Goal: Task Accomplishment & Management: Use online tool/utility

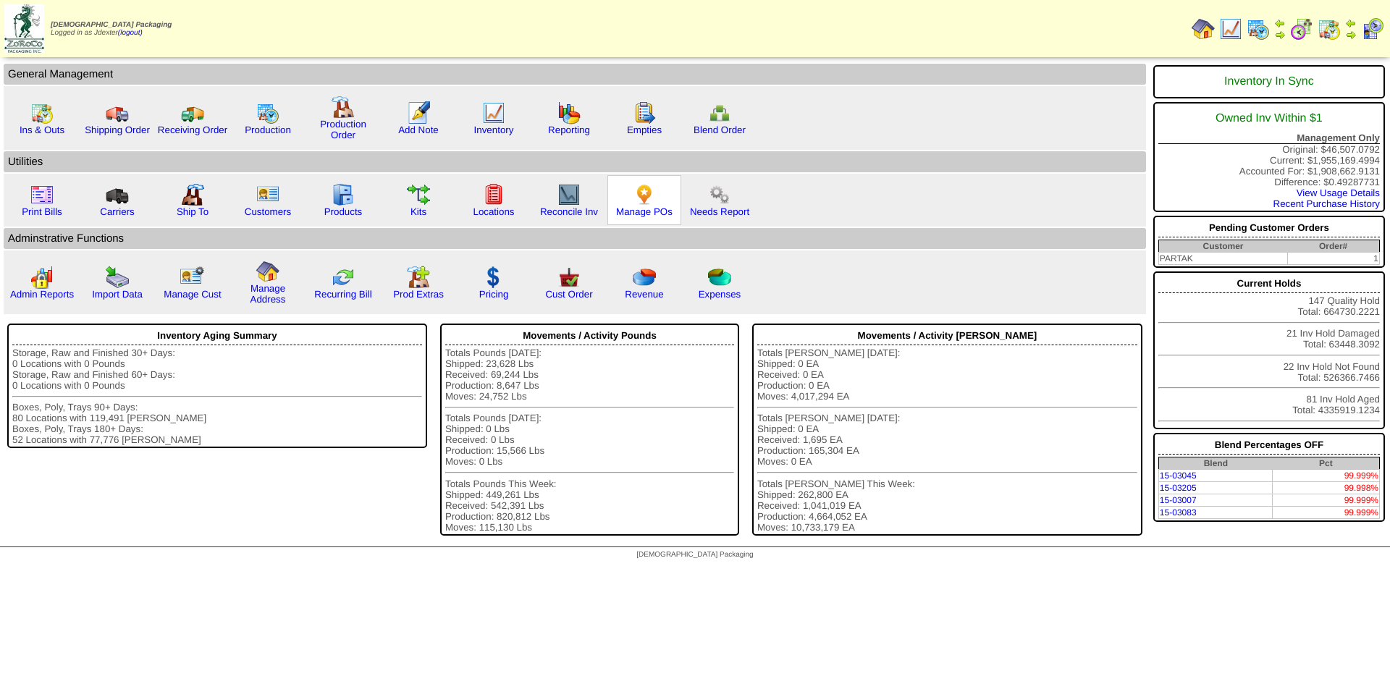
click at [646, 204] on img at bounding box center [644, 194] width 23 height 23
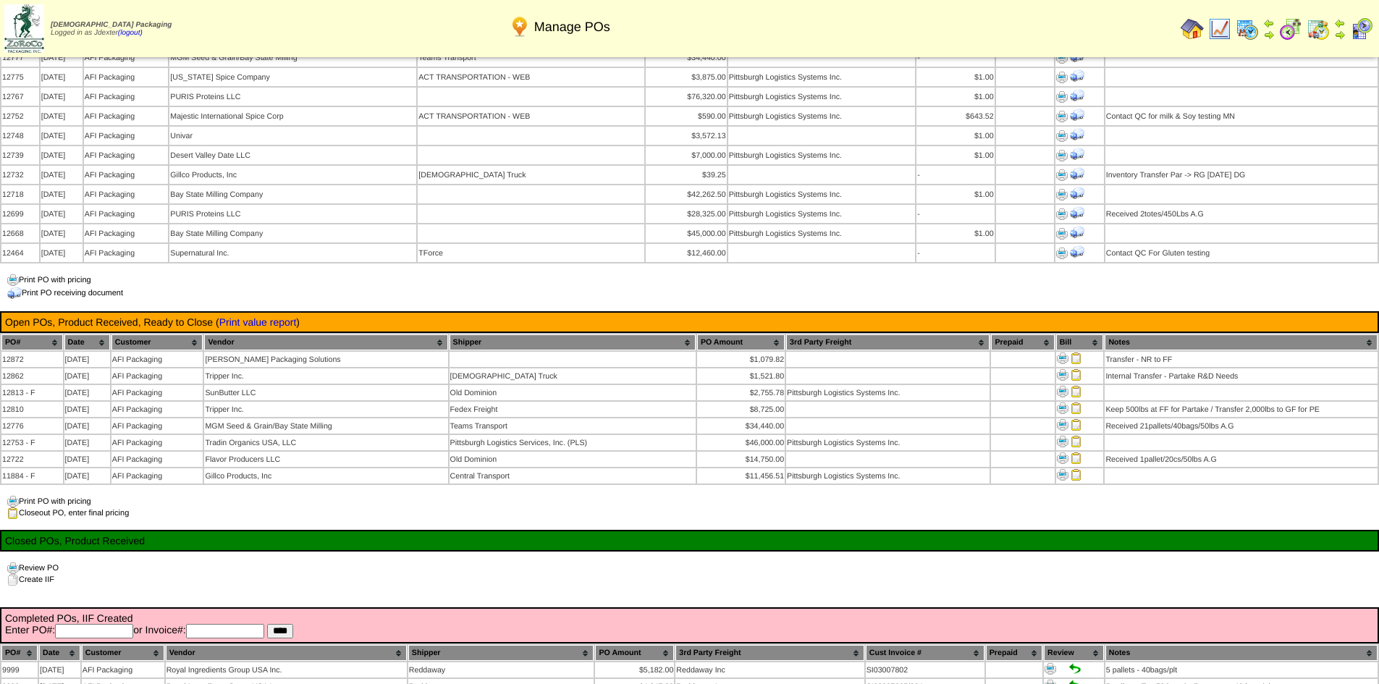
scroll to position [1158, 0]
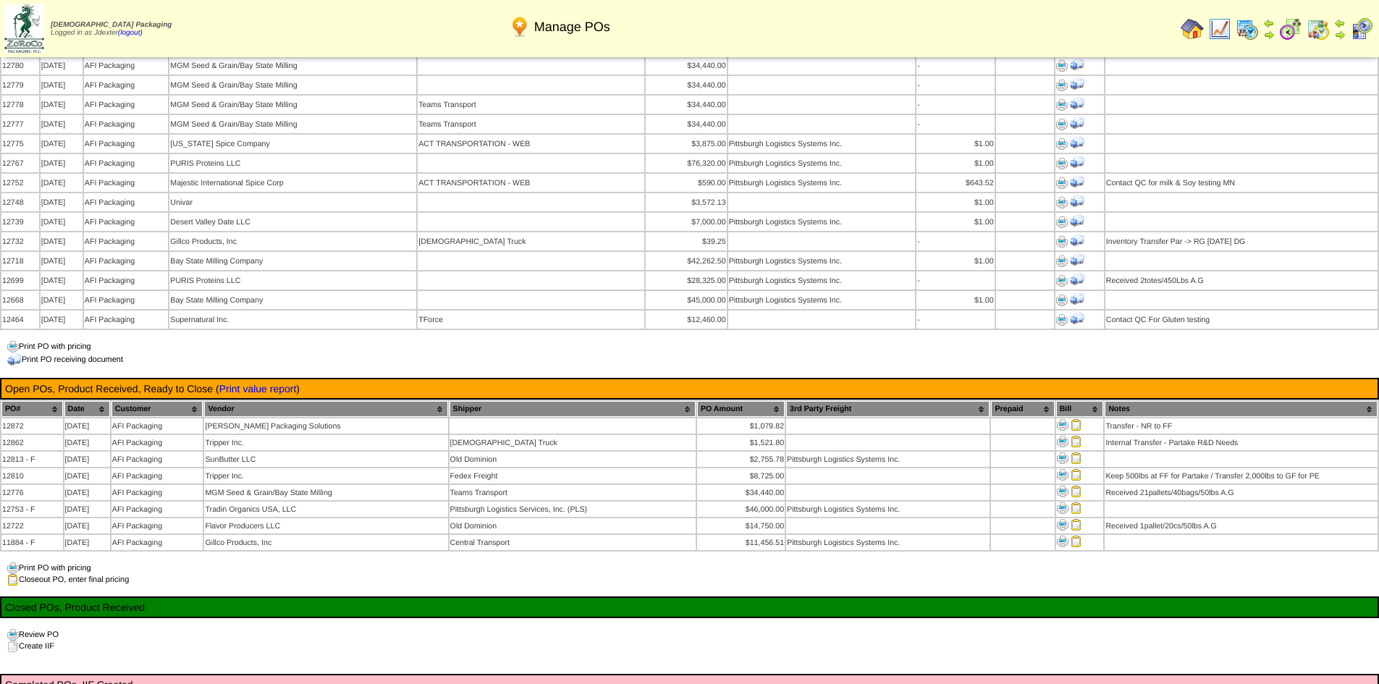
click at [748, 562] on div "Print PO with pricing Closeout PO, enter final pricing" at bounding box center [689, 573] width 1379 height 23
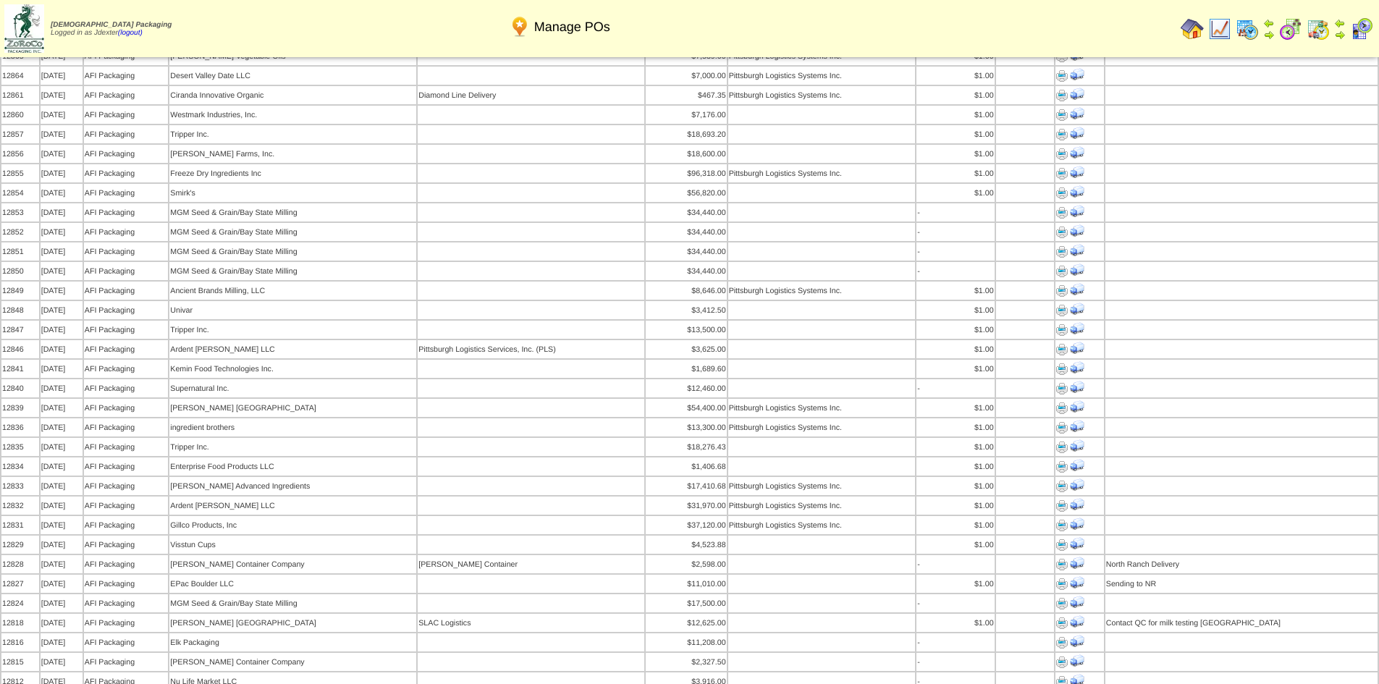
scroll to position [0, 0]
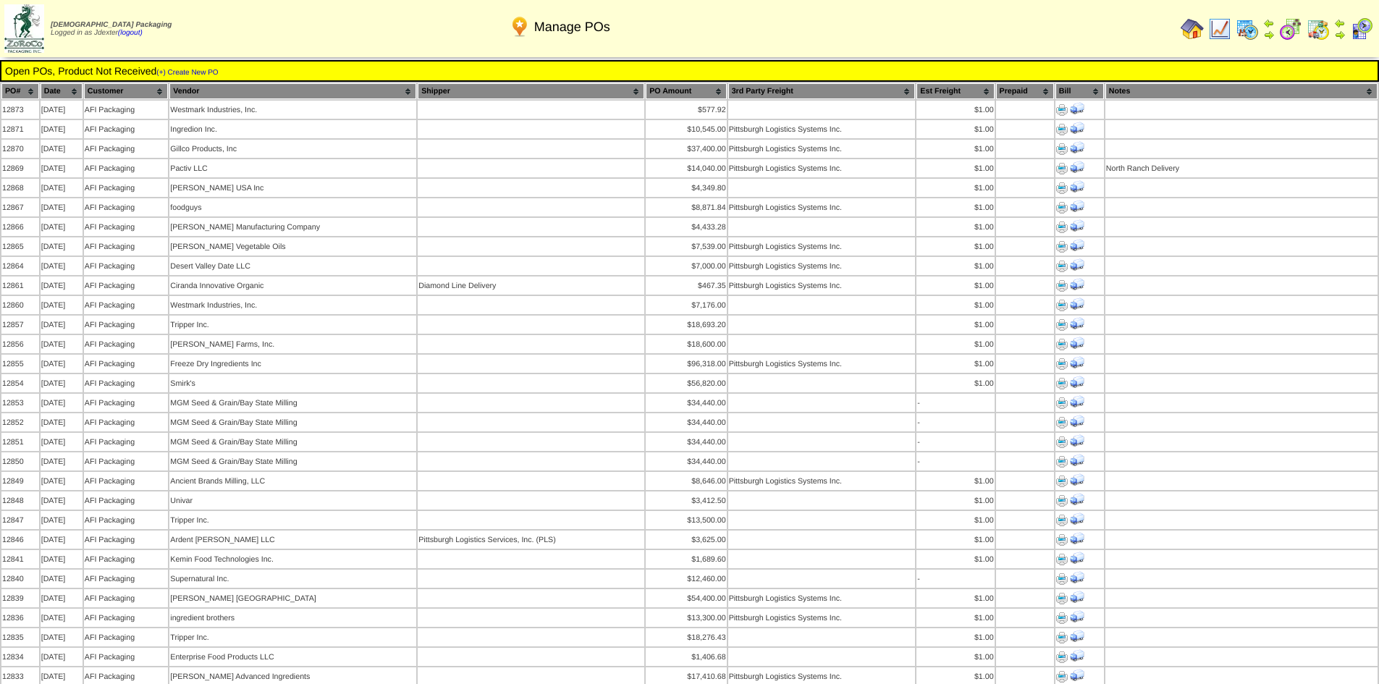
click at [1193, 25] on img at bounding box center [1191, 28] width 23 height 23
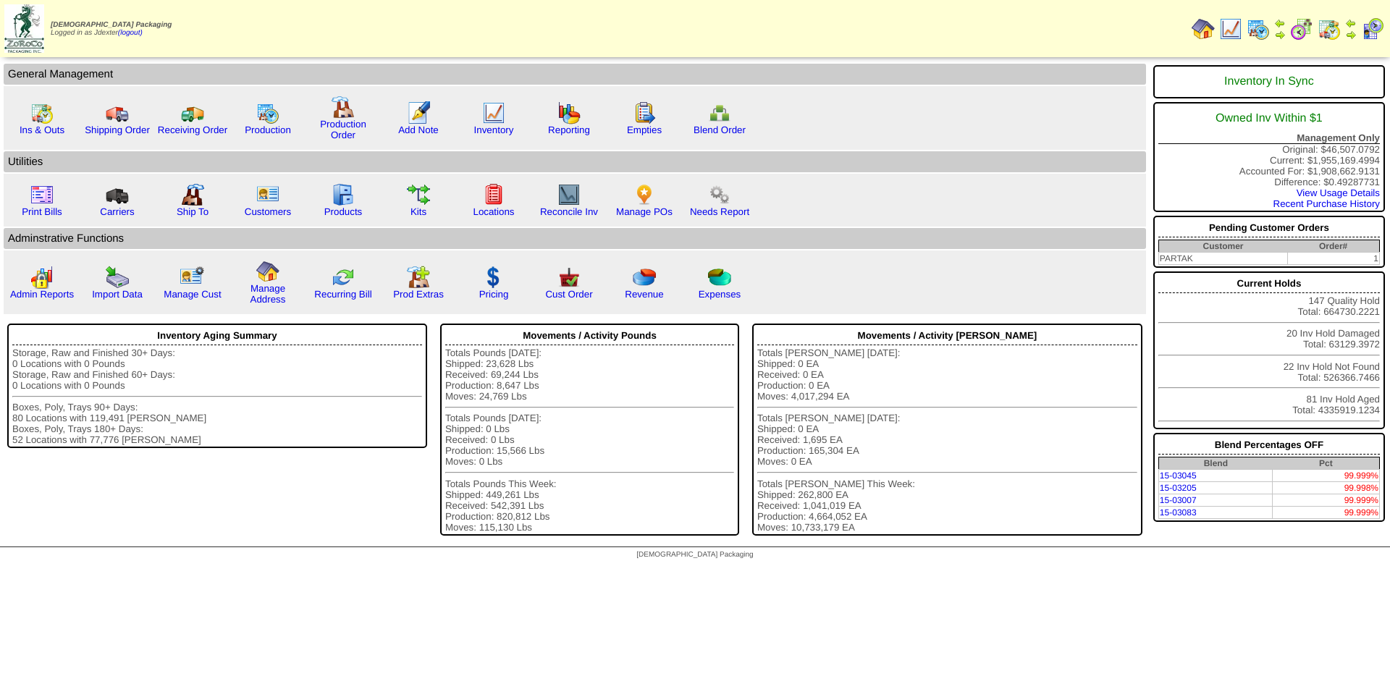
click at [1059, 567] on html "Zoroco Packaging Logged in as Jdexter (logout) Print All" at bounding box center [695, 283] width 1390 height 567
click at [647, 214] on link "Manage POs" at bounding box center [644, 211] width 56 height 11
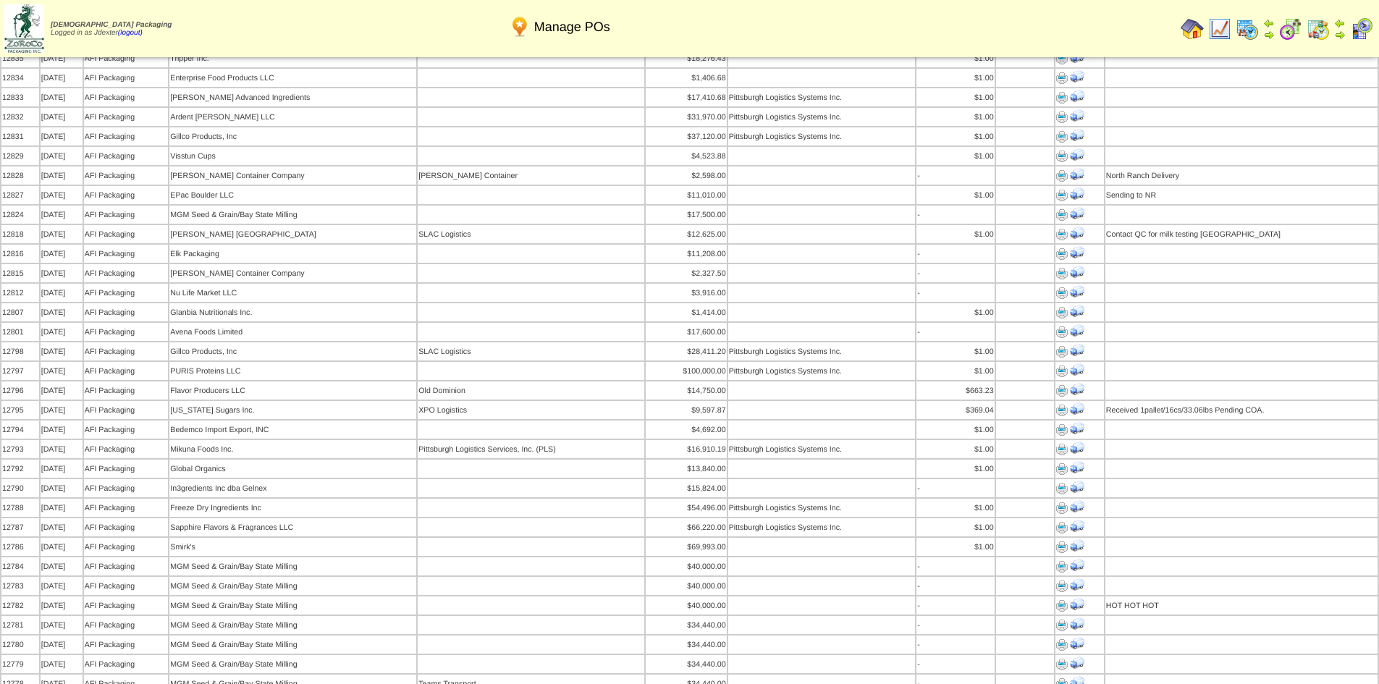
scroll to position [507, 0]
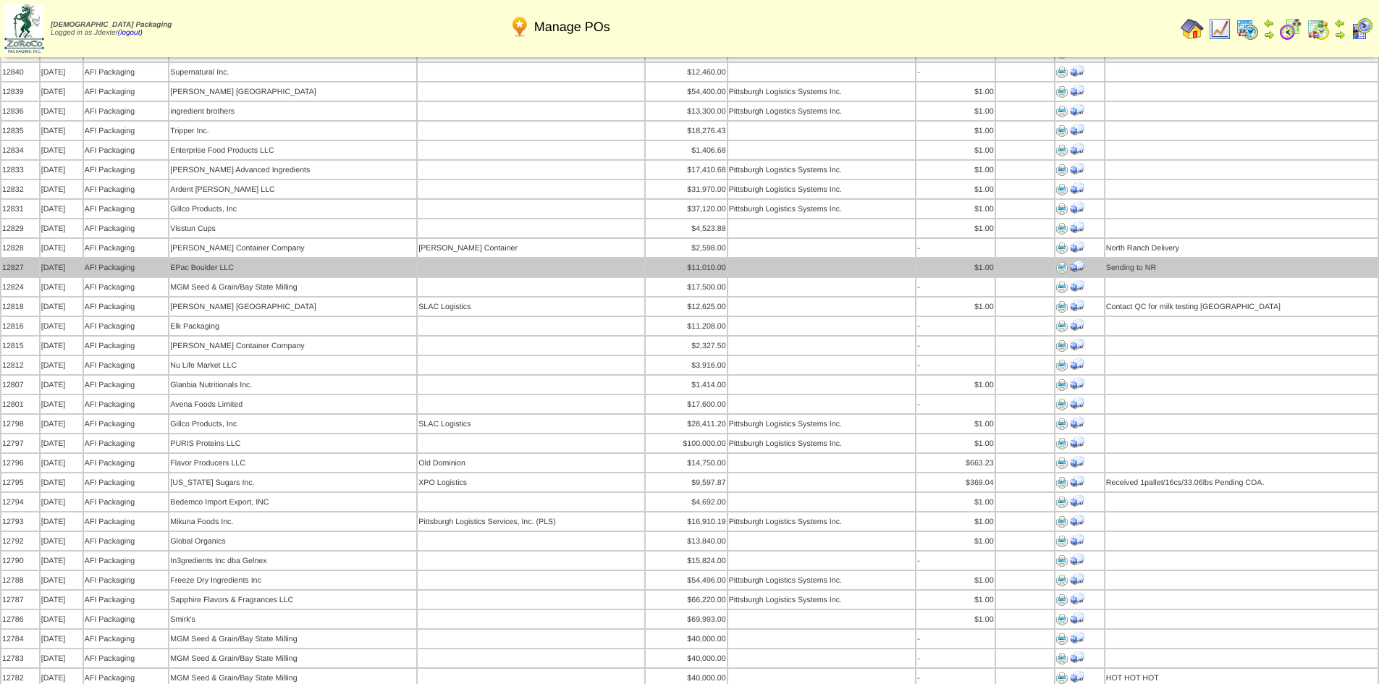
click at [1060, 262] on img at bounding box center [1062, 268] width 12 height 12
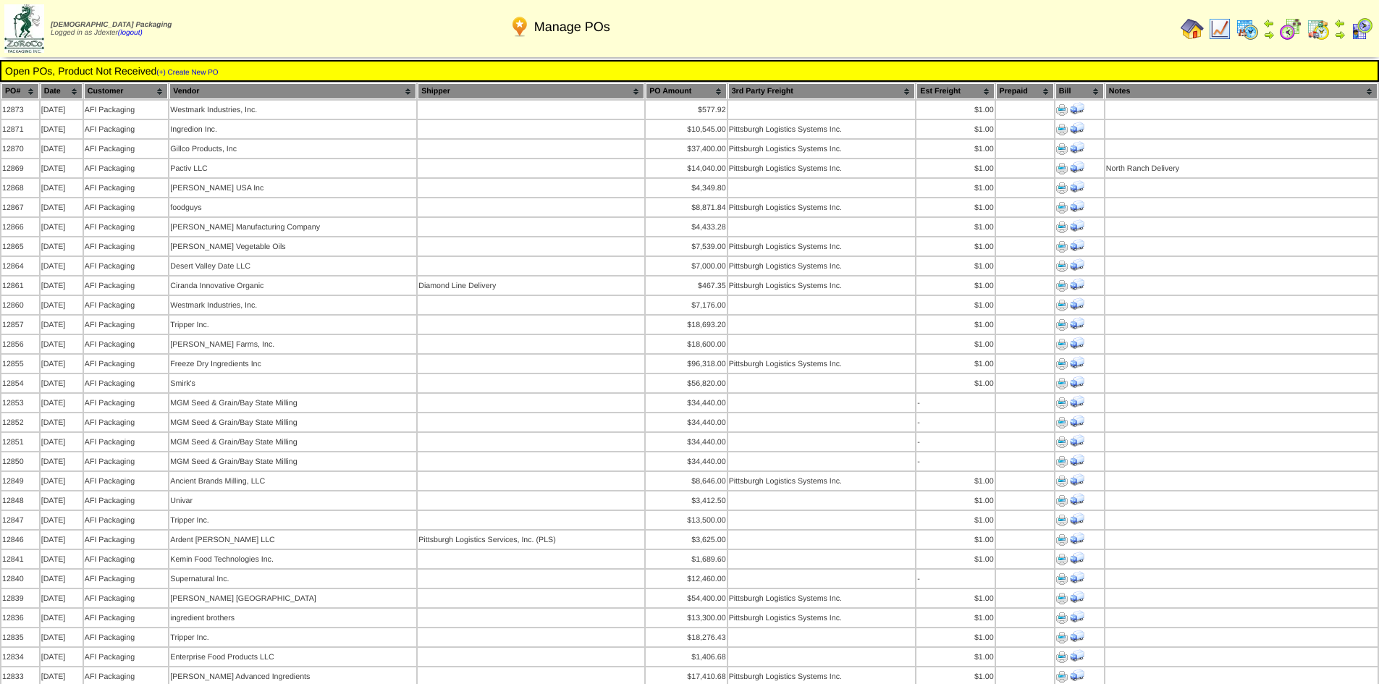
scroll to position [507, 0]
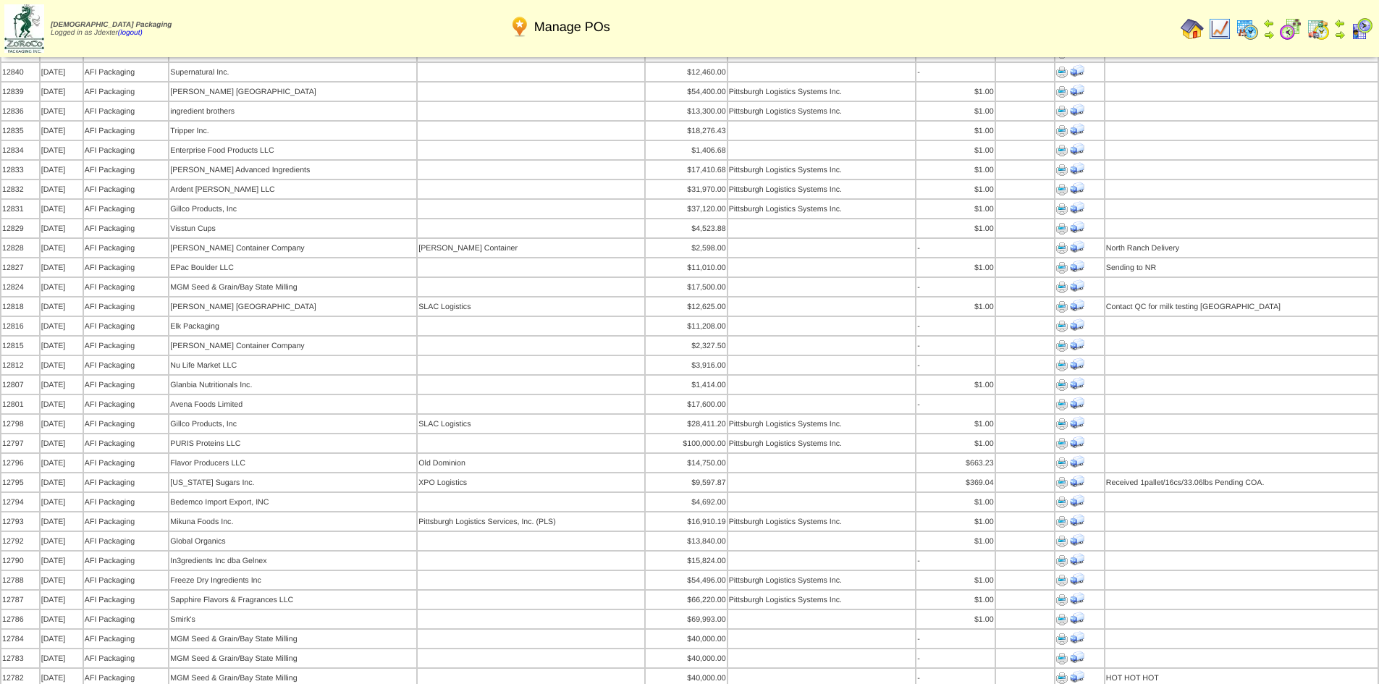
click at [1338, 33] on img at bounding box center [1340, 35] width 12 height 12
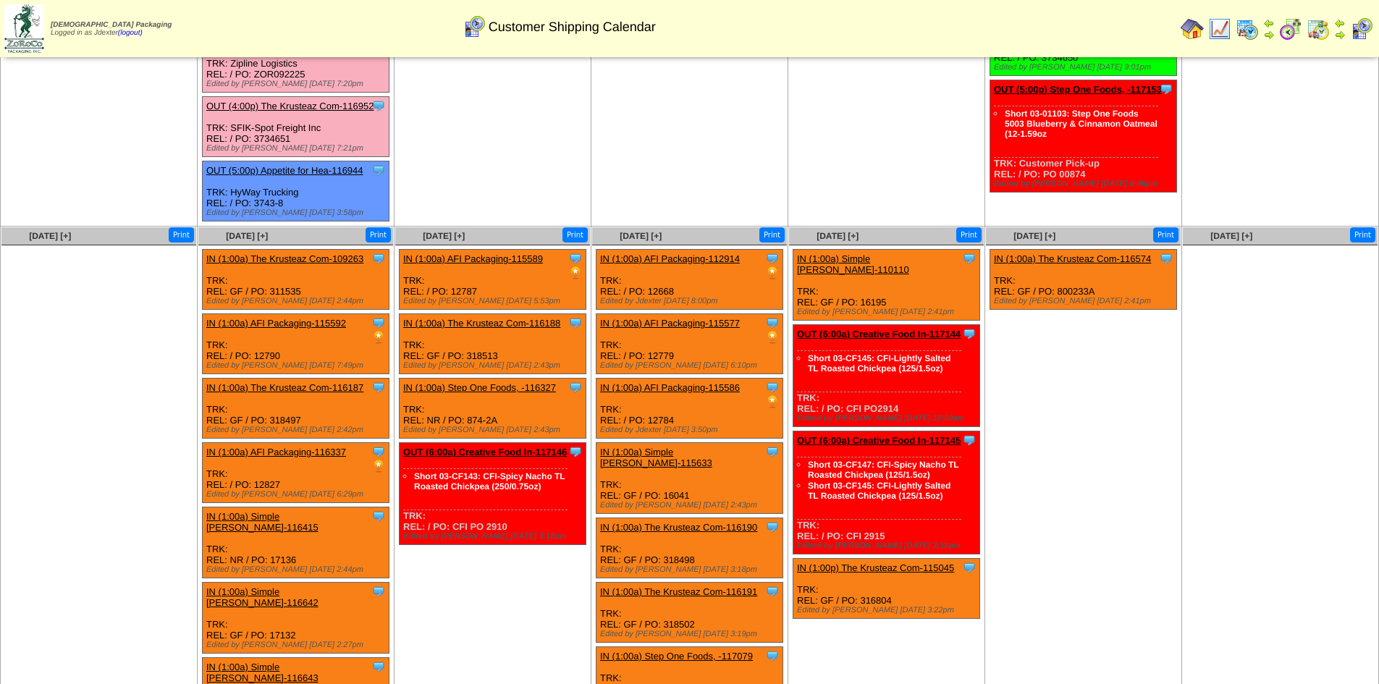
scroll to position [724, 0]
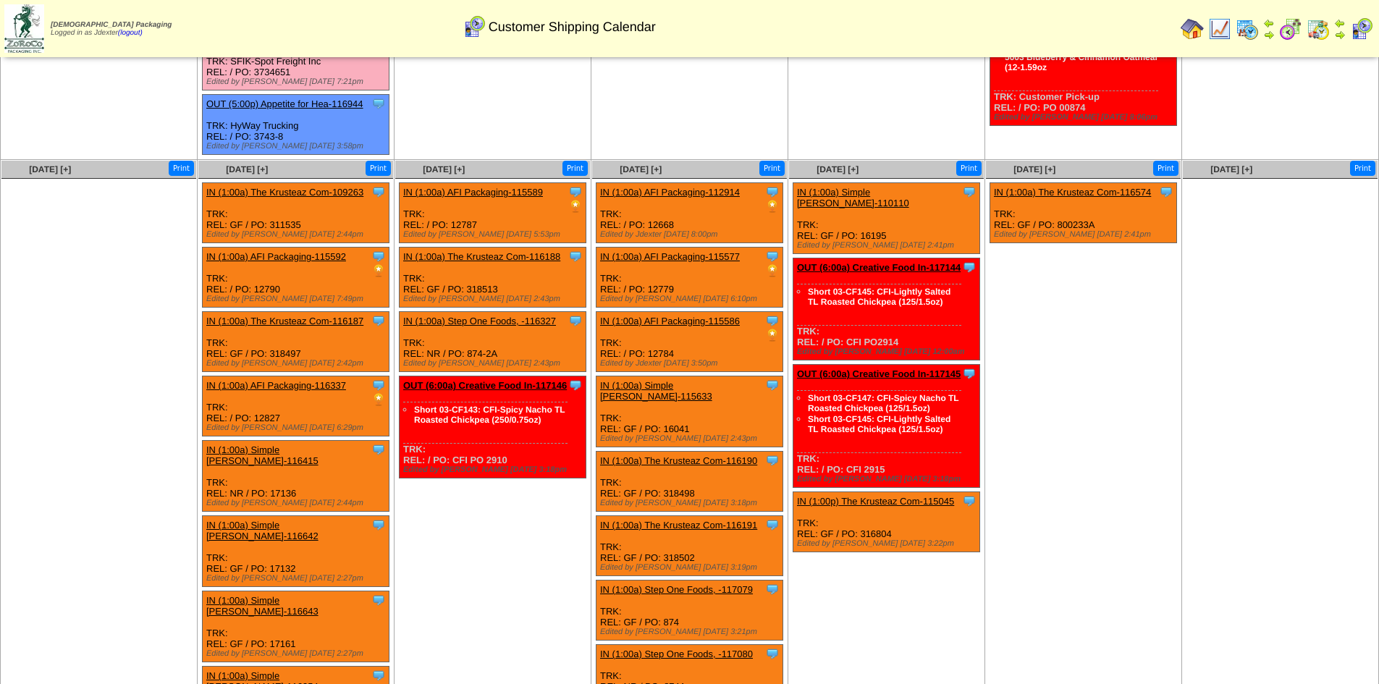
click at [318, 380] on link "IN (1:00a) AFI Packaging-116337" at bounding box center [276, 385] width 140 height 11
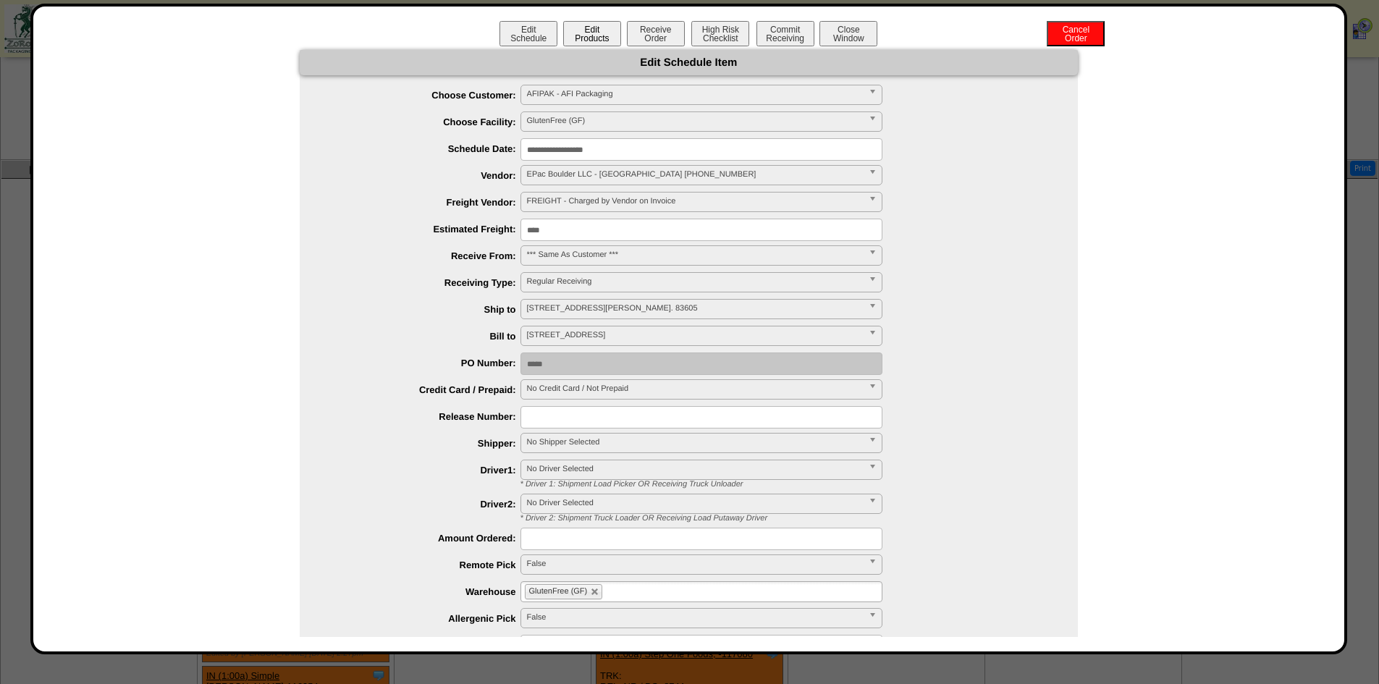
click at [586, 31] on button "Edit Products" at bounding box center [592, 33] width 58 height 25
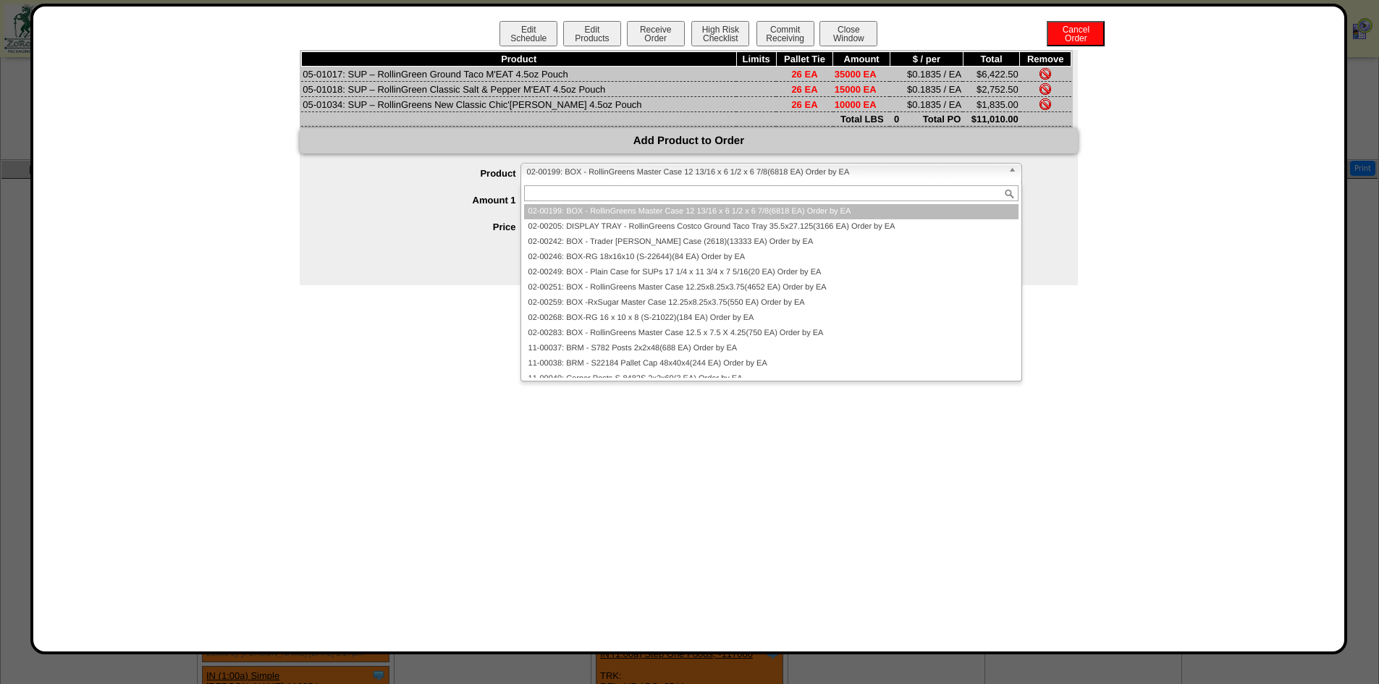
click at [820, 171] on span "02-00199: BOX - RollinGreens Master Case 12 13/16 x 6 1/2 x 6 7/8(6818 EA) Orde…" at bounding box center [764, 172] width 475 height 17
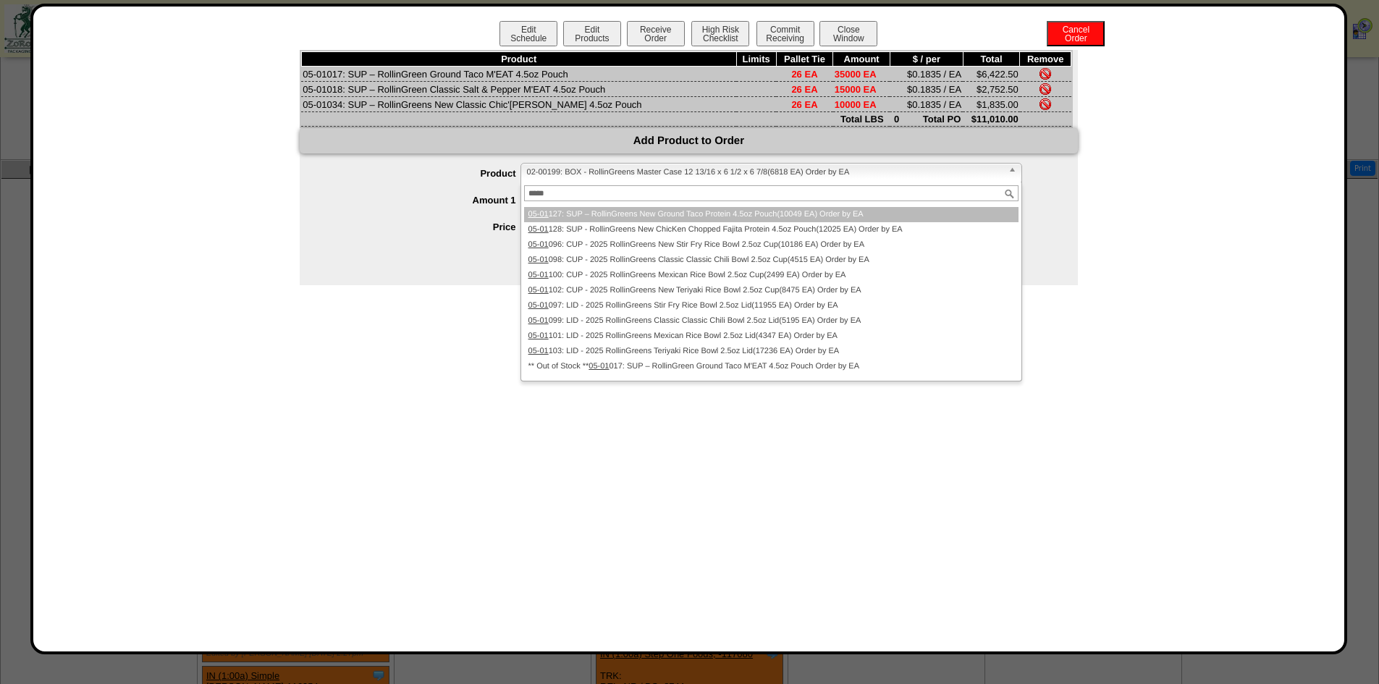
scroll to position [0, 0]
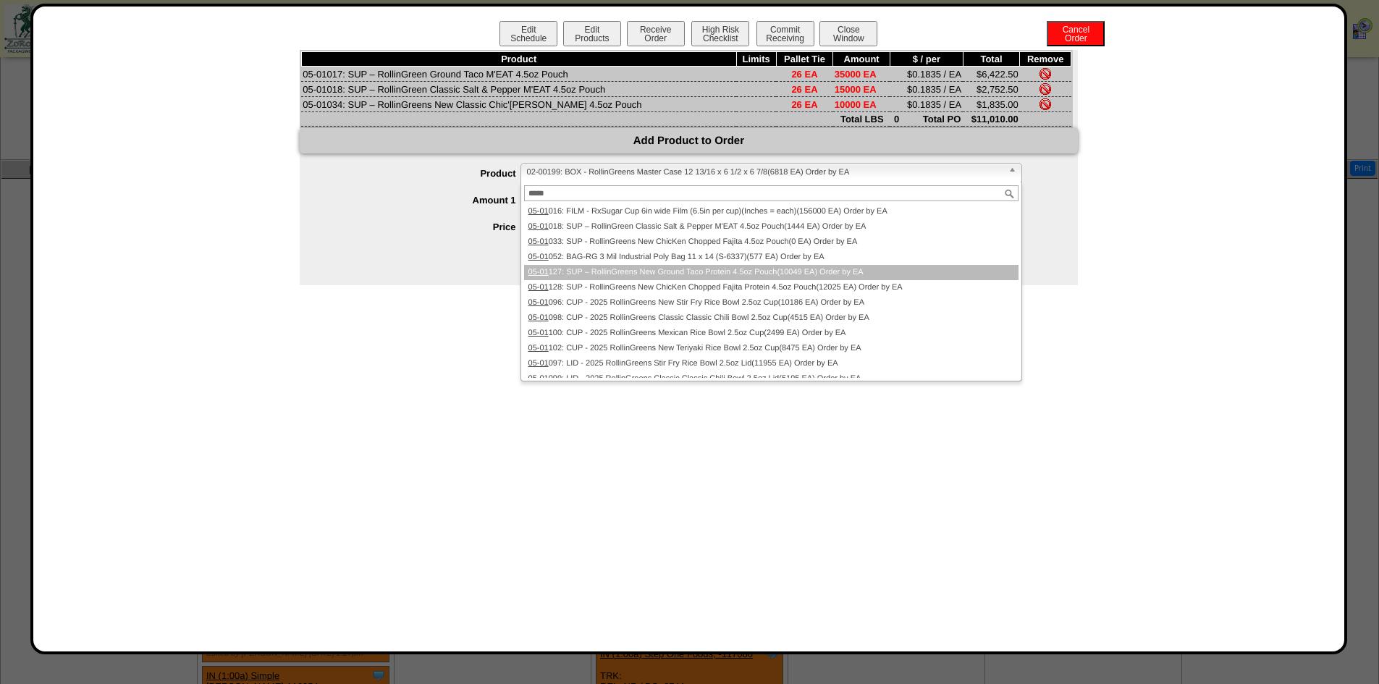
type input "*****"
click at [680, 271] on li "05-01 127: SUP – RollinGreens New Ground Taco Protein 4.5oz Pouch(10049 EA) Ord…" at bounding box center [771, 272] width 494 height 15
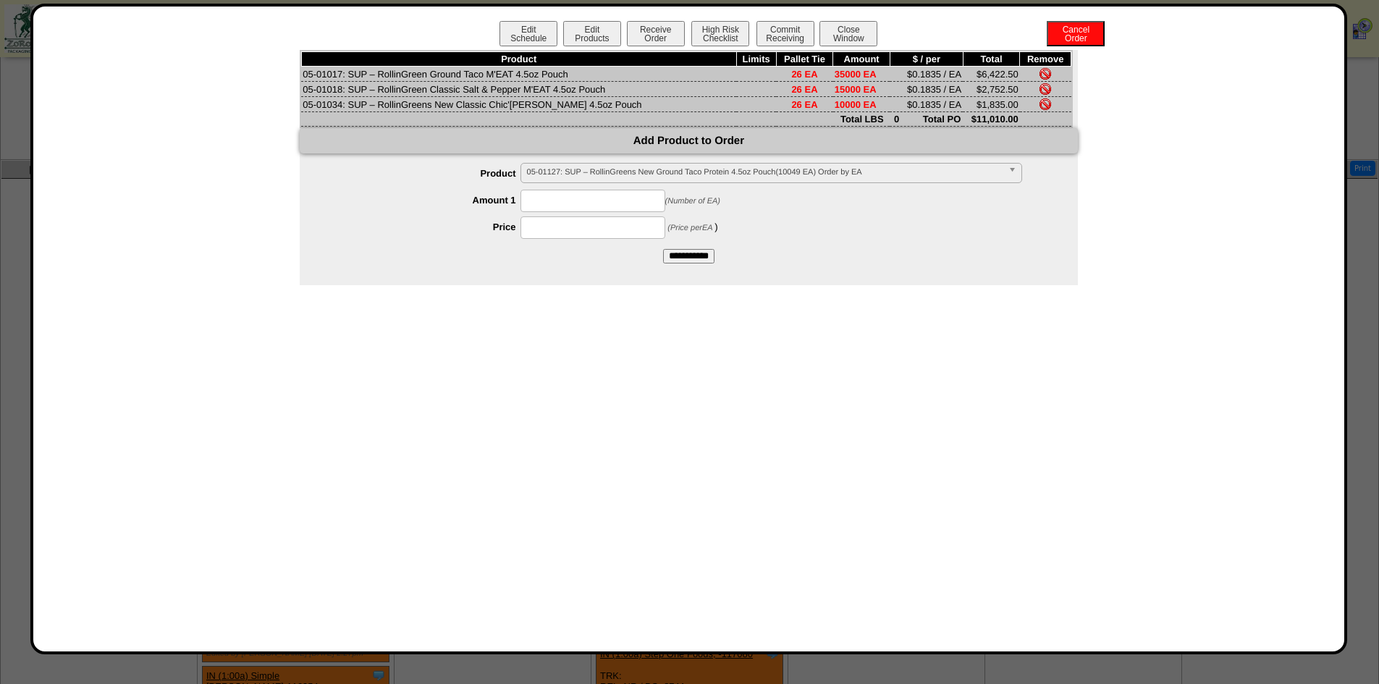
click at [623, 203] on input at bounding box center [592, 201] width 145 height 22
type input "*****"
click at [610, 226] on input at bounding box center [592, 227] width 145 height 22
type input "*****"
click at [708, 256] on input "**********" at bounding box center [688, 256] width 51 height 14
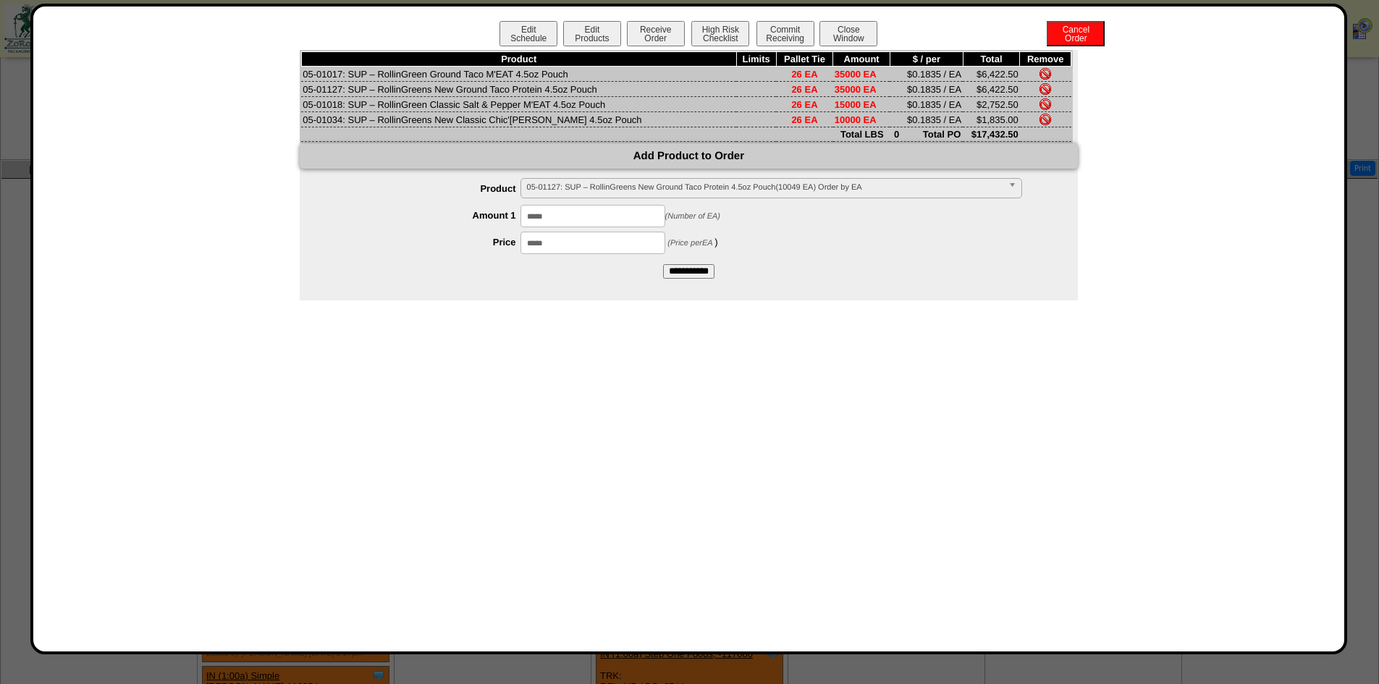
click at [1042, 70] on img at bounding box center [1045, 74] width 12 height 12
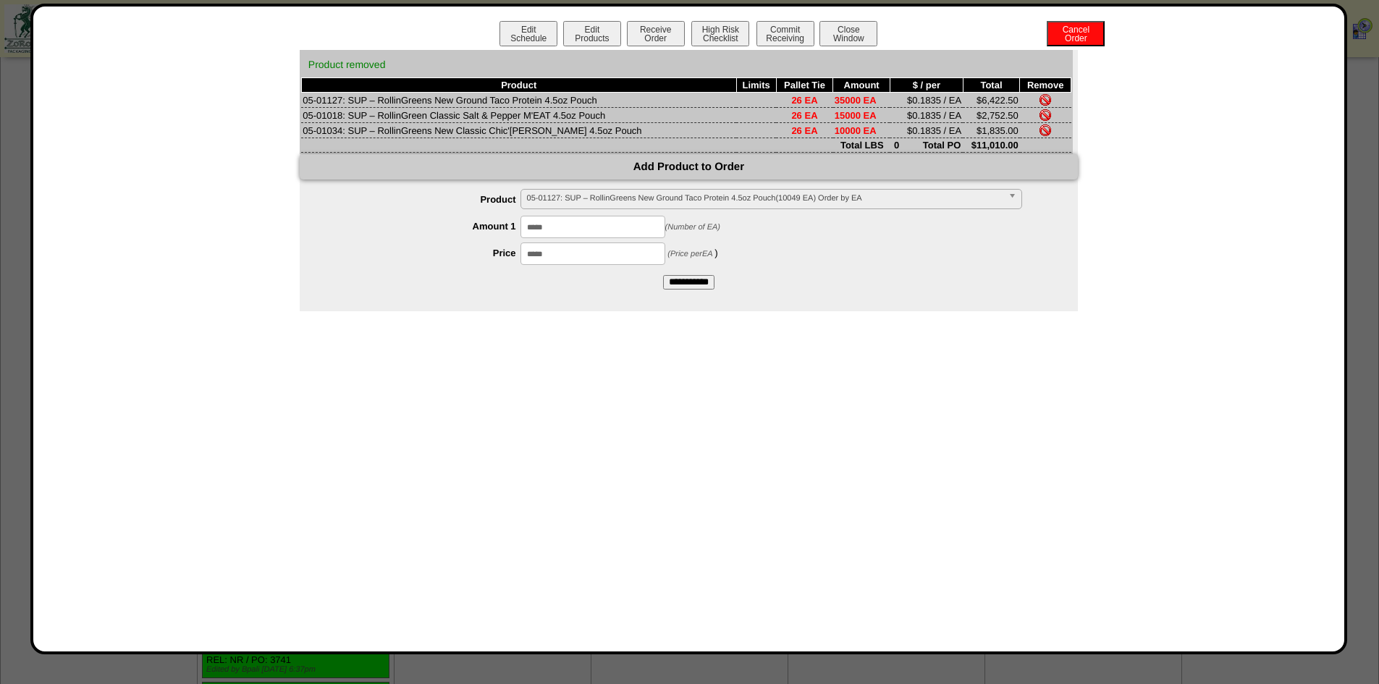
scroll to position [923, 0]
click at [861, 30] on button "Close Window" at bounding box center [848, 33] width 58 height 25
